Goal: Information Seeking & Learning: Learn about a topic

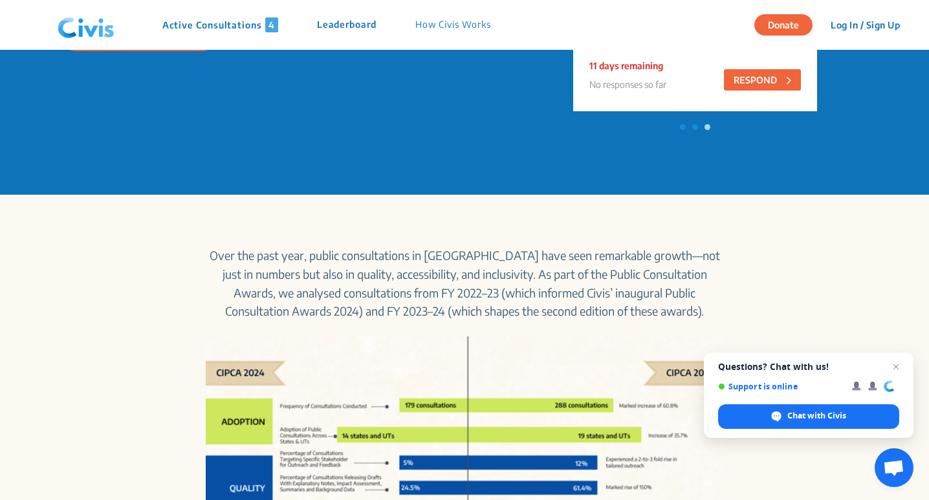
scroll to position [463, 0]
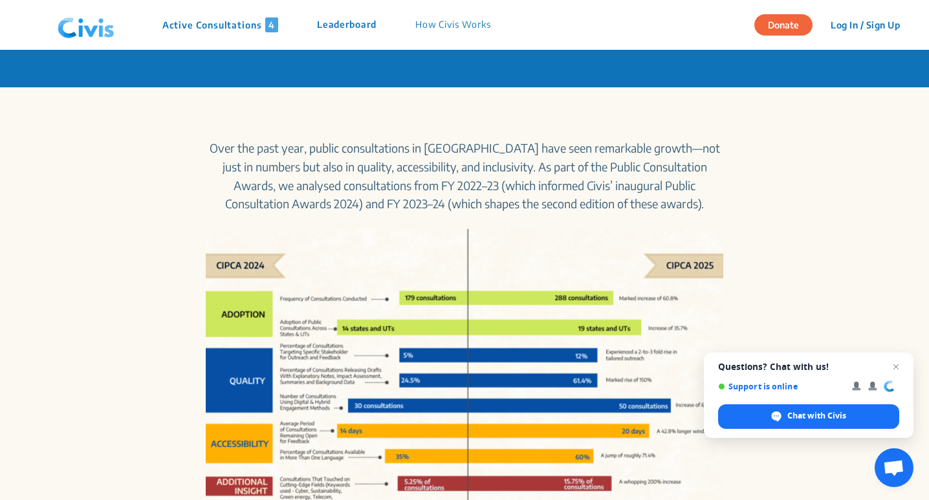
click at [102, 34] on img at bounding box center [85, 25] width 67 height 39
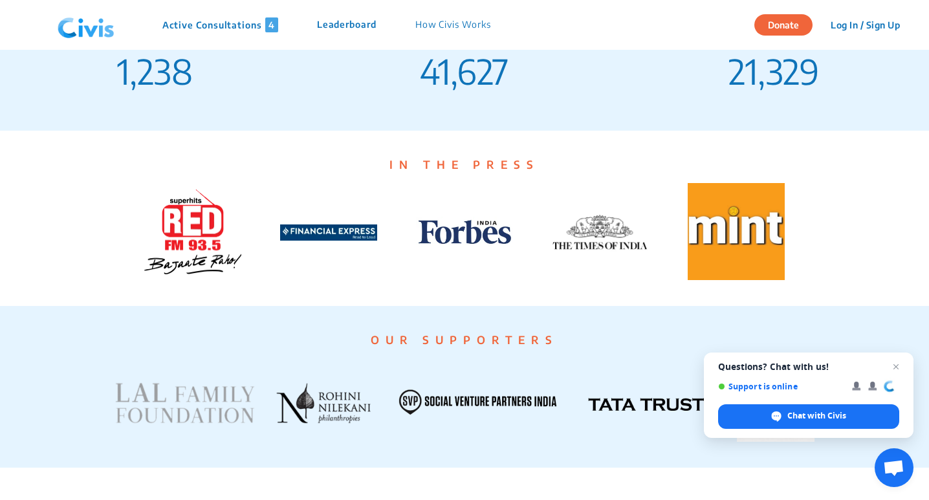
scroll to position [2496, 0]
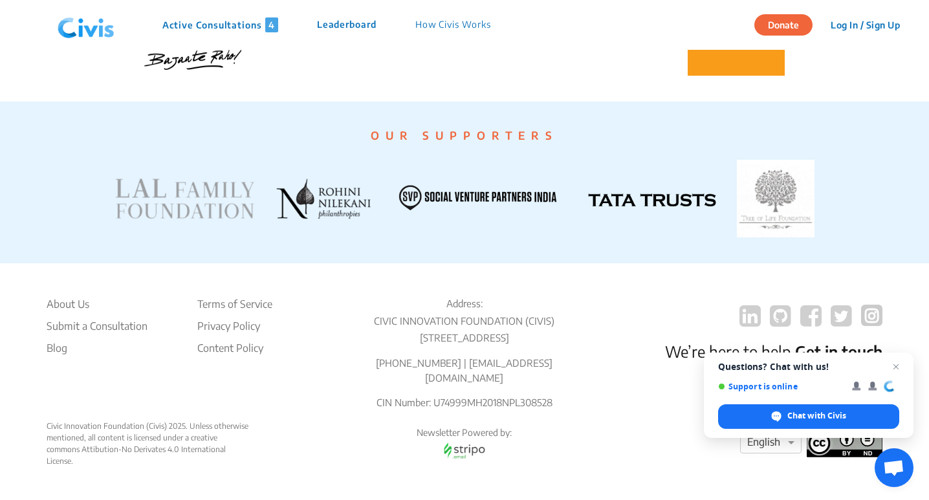
click at [60, 314] on ul "About Us Submit a Consultation Blog" at bounding box center [97, 353] width 101 height 114
click at [63, 309] on li "About Us" at bounding box center [97, 304] width 101 height 16
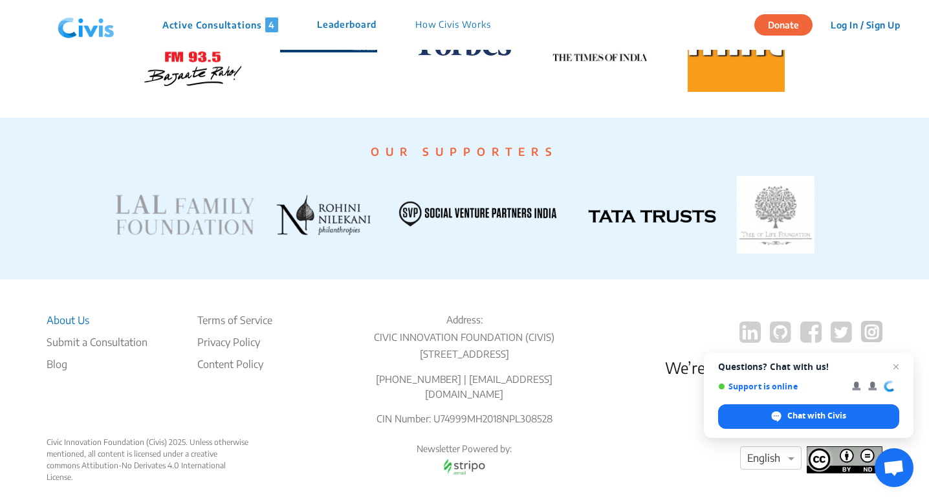
scroll to position [2531, 0]
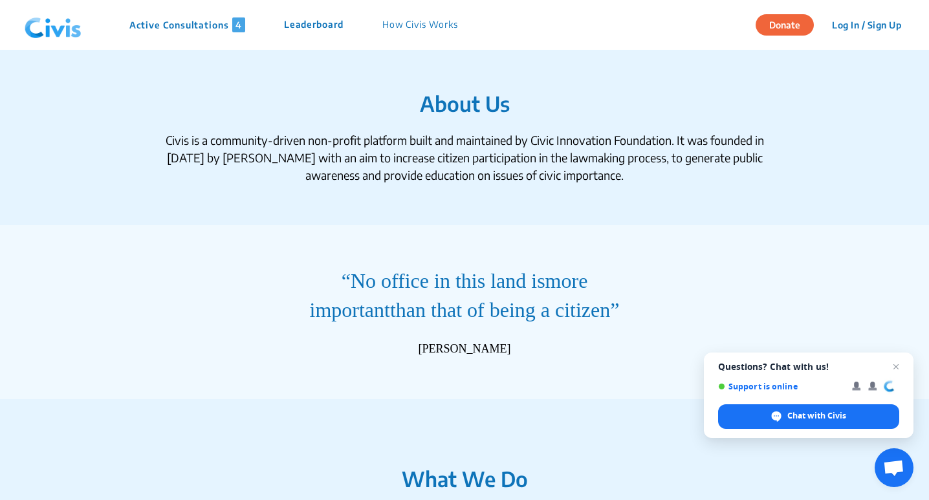
drag, startPoint x: 381, startPoint y: 157, endPoint x: 628, endPoint y: 182, distance: 247.8
click at [628, 182] on div "Civis is a community-driven non-profit platform built and maintained by Civic I…" at bounding box center [464, 157] width 621 height 52
copy div "increase citizen participation in the lawmaking process, to generate public awa…"
click at [124, 85] on section "About Us Civis is a community-driven non-profit platform built and maintained b…" at bounding box center [464, 137] width 929 height 175
click at [67, 28] on img at bounding box center [52, 25] width 67 height 39
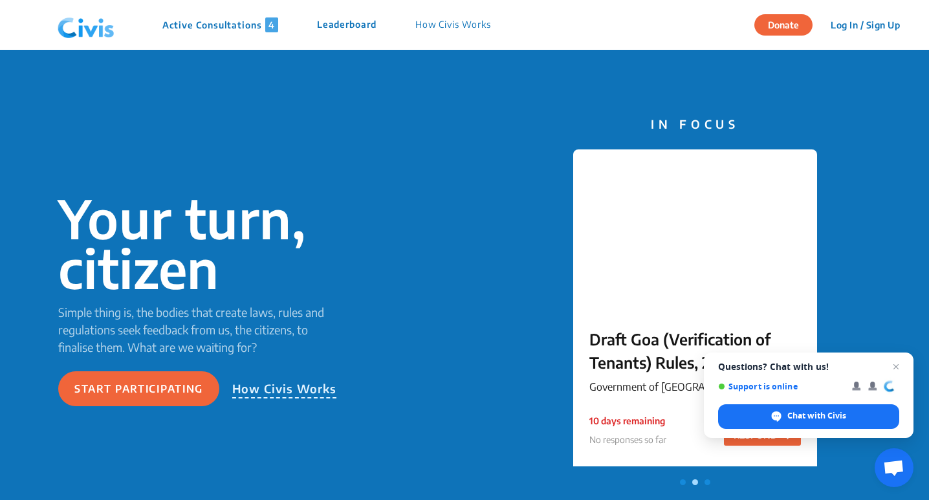
click at [57, 29] on img at bounding box center [85, 25] width 67 height 39
click at [73, 27] on img at bounding box center [85, 25] width 67 height 39
